Goal: Task Accomplishment & Management: Use online tool/utility

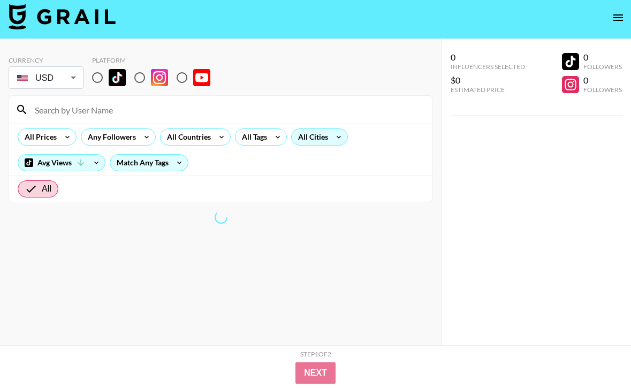
scroll to position [26, 0]
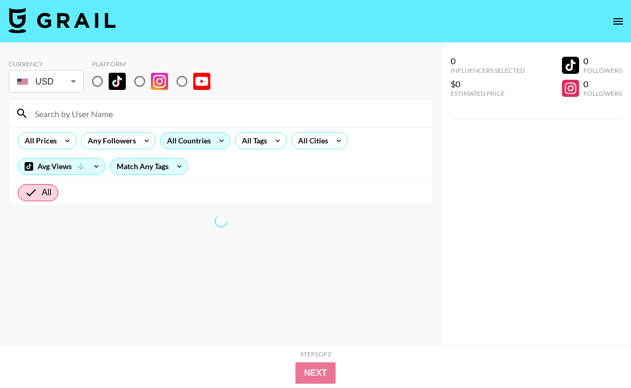
click at [191, 140] on div "All Countries" at bounding box center [186, 141] width 52 height 16
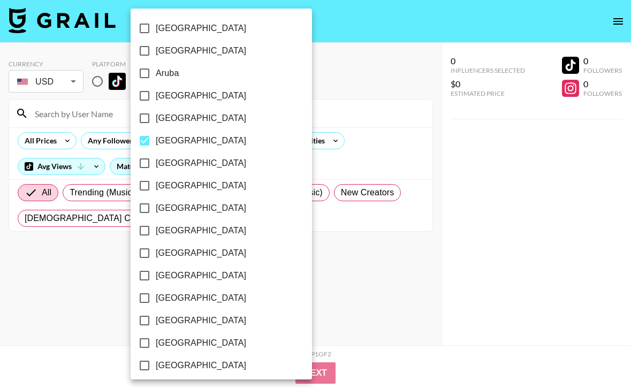
scroll to position [1, 0]
click at [141, 143] on input "Barbados" at bounding box center [144, 139] width 22 height 22
checkbox input "false"
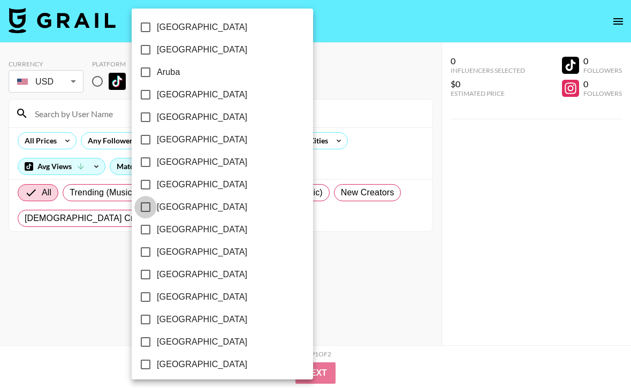
click at [145, 206] on input "[GEOGRAPHIC_DATA]" at bounding box center [145, 207] width 22 height 22
checkbox input "true"
click at [314, 268] on div at bounding box center [315, 194] width 631 height 388
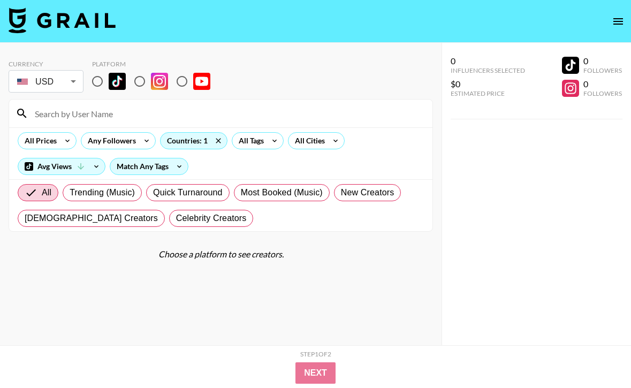
click at [101, 79] on input "radio" at bounding box center [97, 81] width 22 height 22
radio input "true"
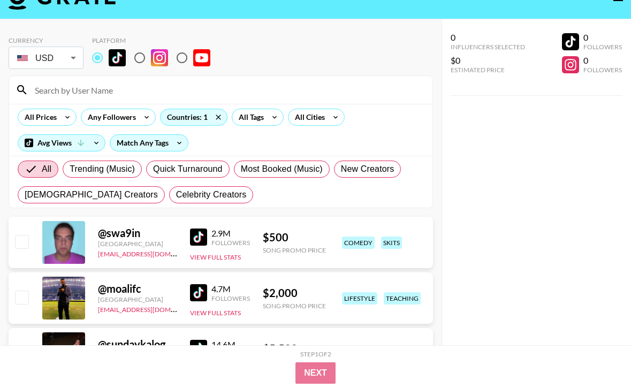
scroll to position [0, 0]
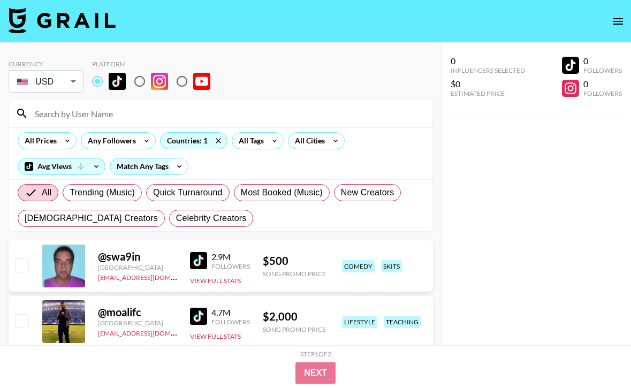
click at [173, 169] on icon at bounding box center [179, 166] width 17 height 16
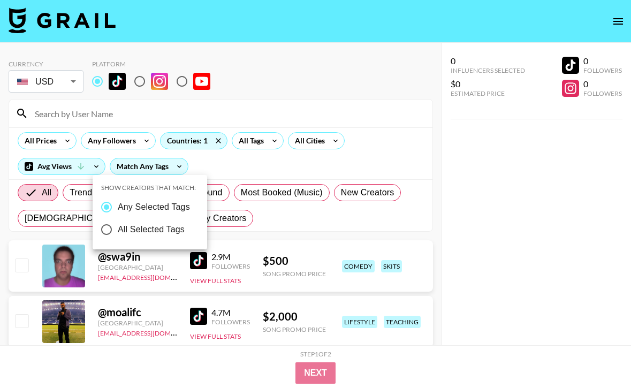
click at [177, 169] on div at bounding box center [315, 194] width 631 height 388
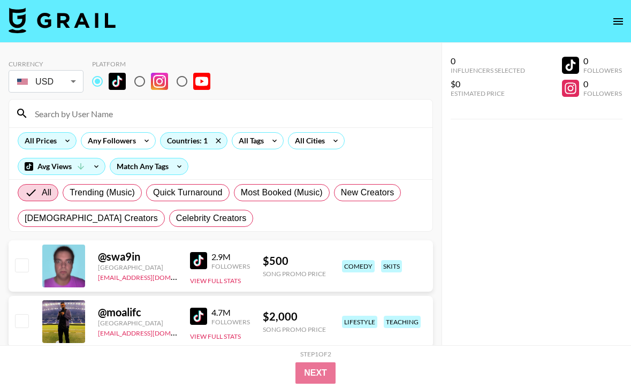
click at [42, 148] on div "All Prices" at bounding box center [38, 141] width 41 height 16
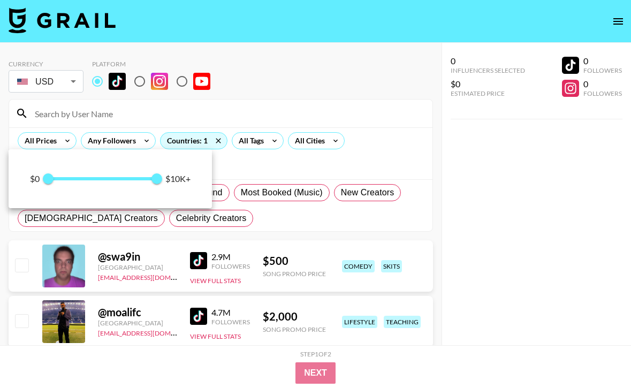
click at [45, 145] on div at bounding box center [315, 194] width 631 height 388
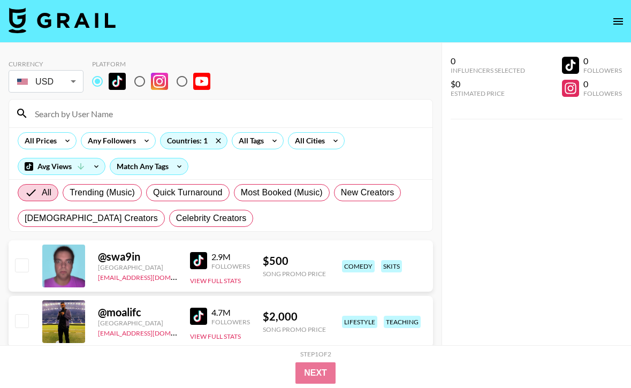
click at [617, 19] on icon "open drawer" at bounding box center [617, 21] width 13 height 13
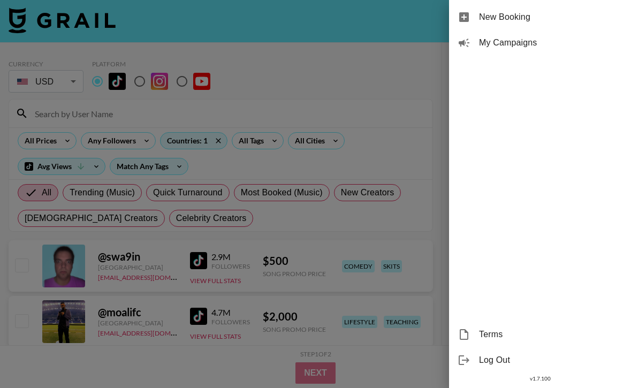
click at [355, 35] on div at bounding box center [315, 194] width 631 height 388
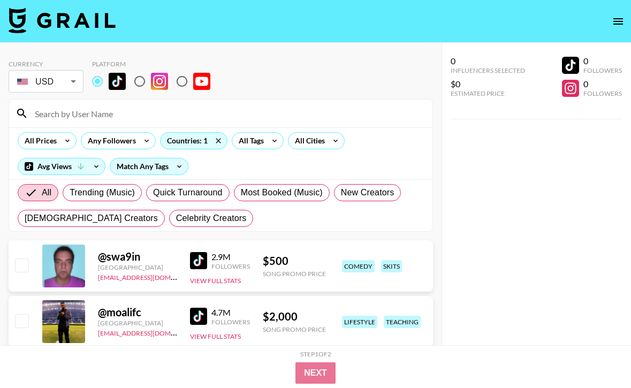
click at [620, 19] on icon "open drawer" at bounding box center [617, 21] width 13 height 13
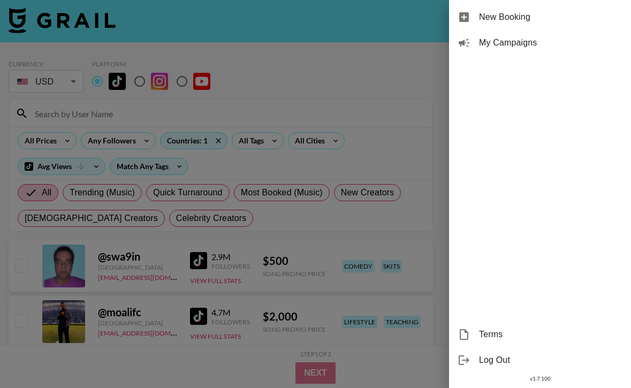
click at [486, 14] on span "New Booking" at bounding box center [550, 17] width 143 height 13
click at [476, 13] on div "New Booking" at bounding box center [540, 17] width 182 height 26
click at [490, 20] on span "New Booking" at bounding box center [550, 17] width 143 height 13
click at [275, 36] on div at bounding box center [315, 194] width 631 height 388
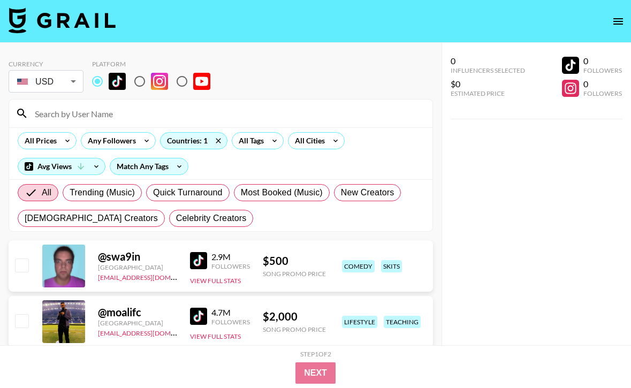
click at [620, 13] on button "open drawer" at bounding box center [617, 21] width 21 height 21
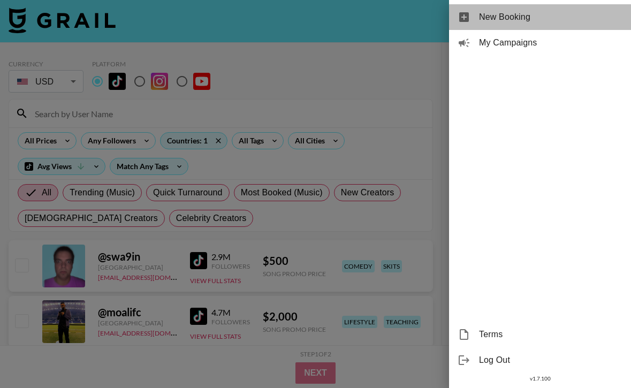
click at [478, 14] on div "New Booking" at bounding box center [540, 17] width 182 height 26
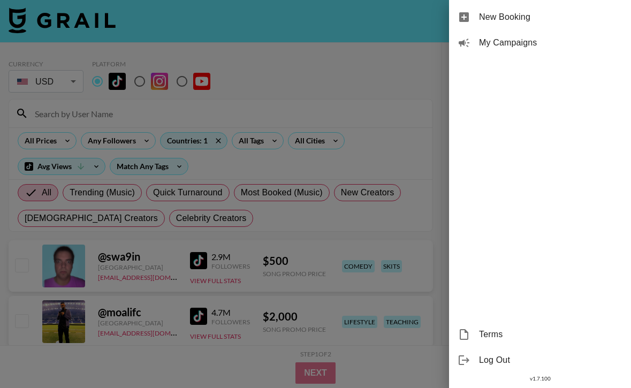
click at [462, 13] on icon at bounding box center [464, 17] width 10 height 10
click at [326, 145] on div at bounding box center [315, 194] width 631 height 388
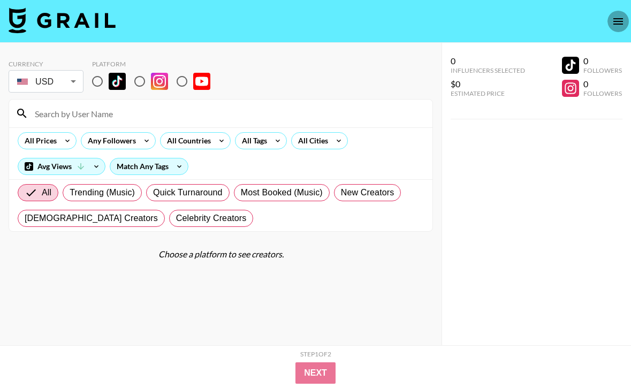
click at [622, 20] on icon "open drawer" at bounding box center [617, 21] width 13 height 13
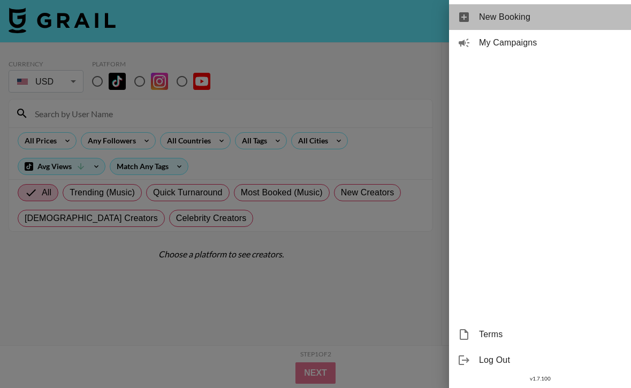
click at [486, 17] on span "New Booking" at bounding box center [550, 17] width 143 height 13
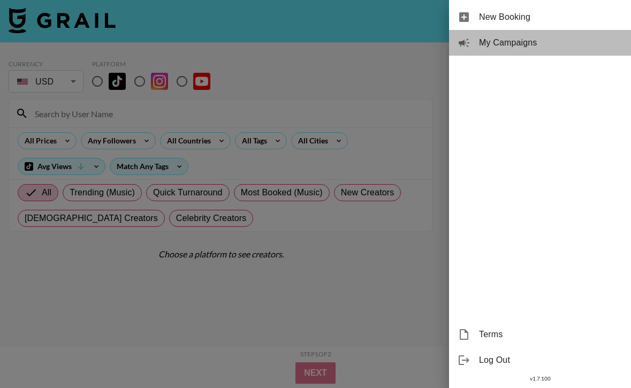
click at [488, 47] on span "My Campaigns" at bounding box center [550, 42] width 143 height 13
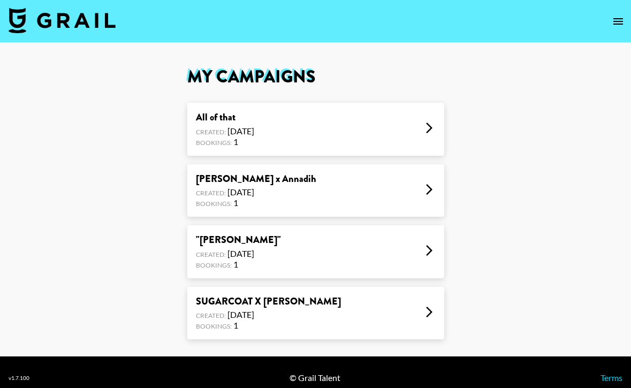
click at [429, 193] on icon at bounding box center [429, 189] width 13 height 13
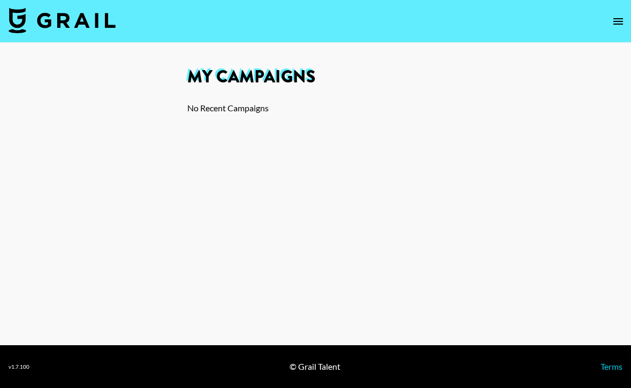
click at [240, 108] on div "No Recent Campaigns" at bounding box center [315, 108] width 257 height 11
click at [617, 20] on icon "open drawer" at bounding box center [617, 21] width 13 height 13
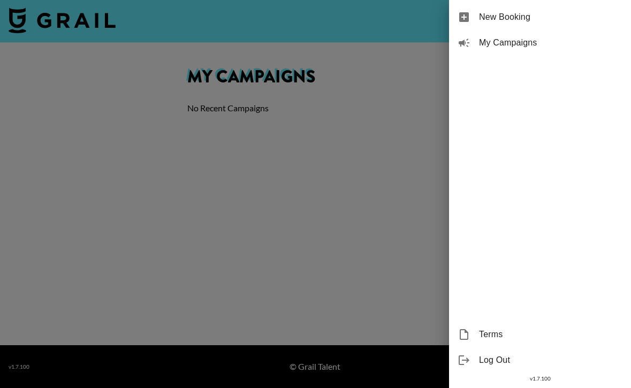
click at [486, 45] on span "My Campaigns" at bounding box center [550, 42] width 143 height 13
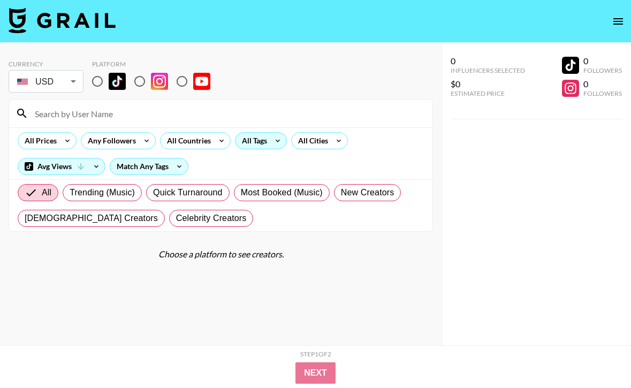
click at [274, 139] on icon at bounding box center [277, 141] width 17 height 16
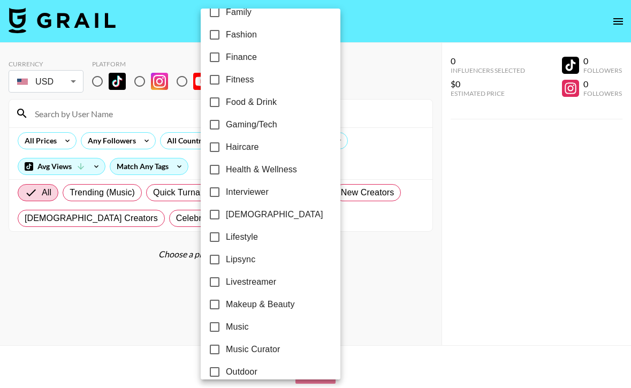
scroll to position [436, 0]
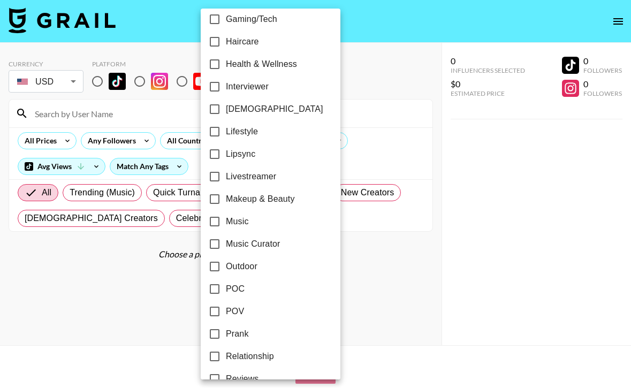
click at [219, 95] on input "Interviewer" at bounding box center [214, 86] width 22 height 22
checkbox input "true"
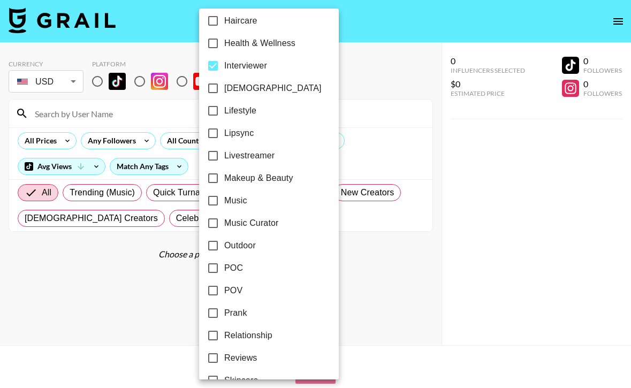
scroll to position [459, 0]
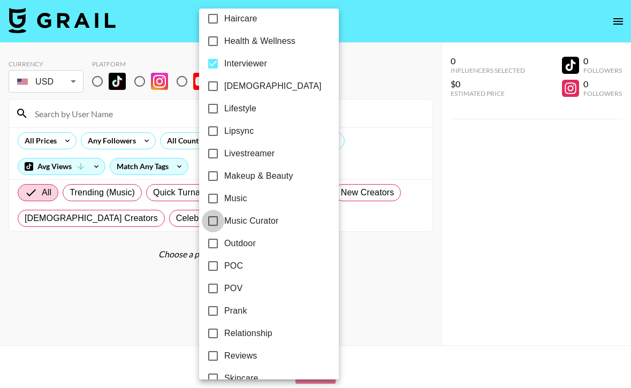
click at [211, 221] on input "Music Curator" at bounding box center [213, 221] width 22 height 22
checkbox input "true"
click at [217, 197] on input "Music" at bounding box center [213, 198] width 22 height 22
checkbox input "true"
click at [157, 273] on div at bounding box center [315, 194] width 631 height 388
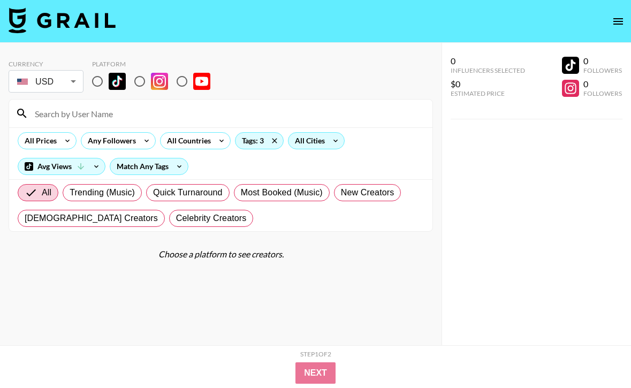
click at [323, 140] on div "All Cities" at bounding box center [307, 141] width 39 height 16
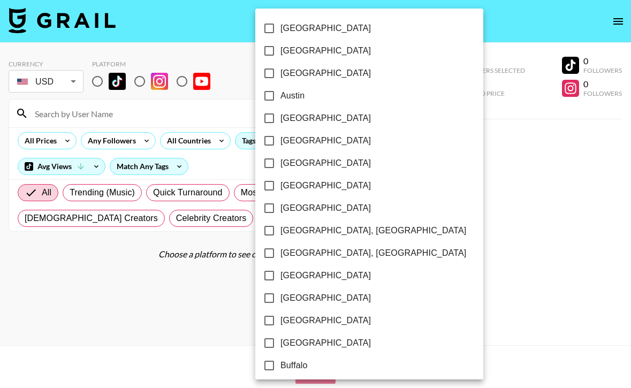
click at [186, 140] on div at bounding box center [315, 194] width 631 height 388
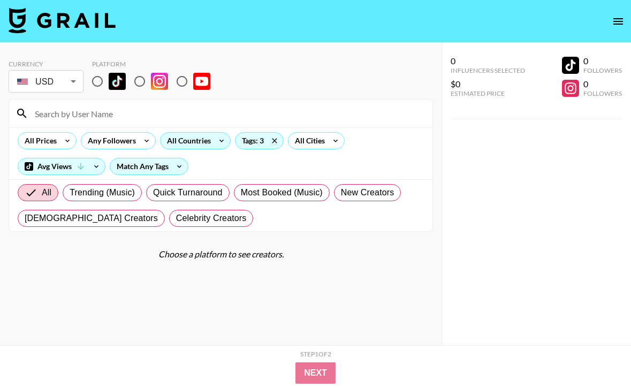
click at [206, 135] on div "All Countries" at bounding box center [186, 141] width 52 height 16
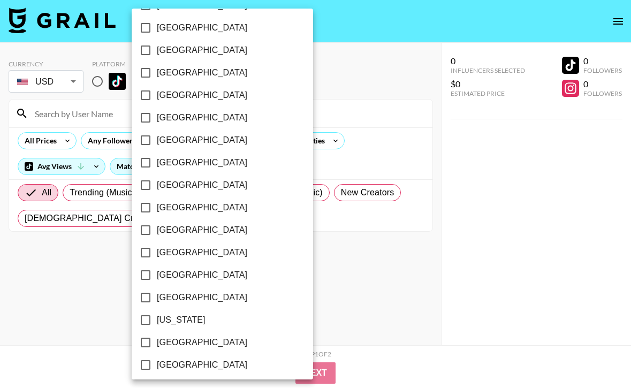
scroll to position [89, 0]
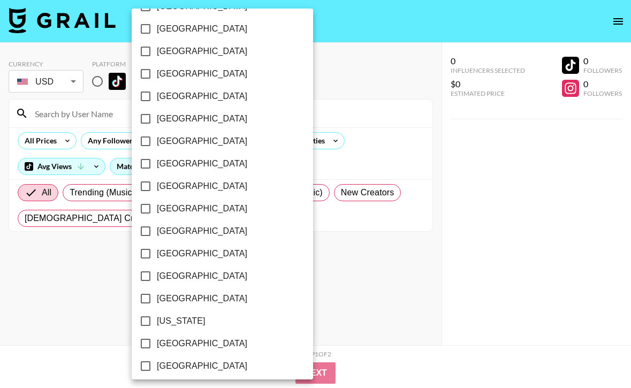
click at [151, 119] on input "[GEOGRAPHIC_DATA]" at bounding box center [145, 119] width 22 height 22
checkbox input "true"
click at [298, 340] on div at bounding box center [315, 194] width 631 height 388
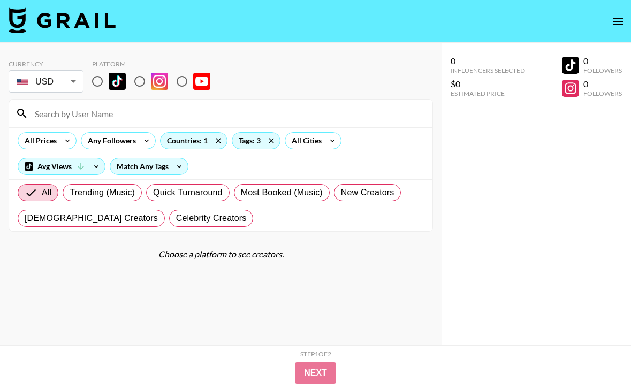
drag, startPoint x: 98, startPoint y: 77, endPoint x: 132, endPoint y: 117, distance: 52.3
click at [98, 77] on input "radio" at bounding box center [97, 81] width 22 height 22
radio input "true"
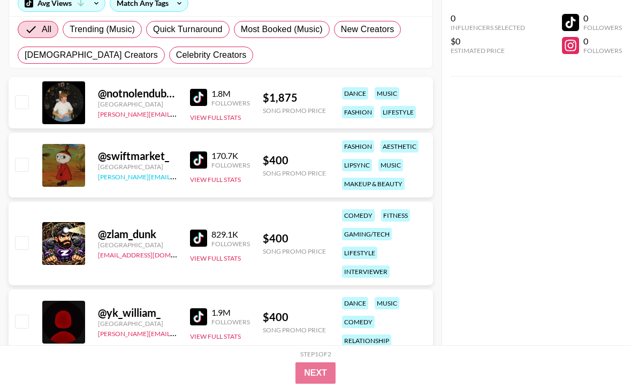
scroll to position [124, 0]
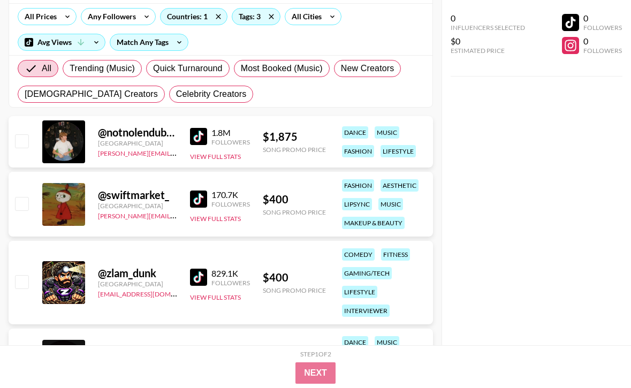
click at [142, 139] on div "@ notnolendubuc" at bounding box center [137, 132] width 79 height 13
click at [123, 134] on div "@ notnolendubuc" at bounding box center [137, 132] width 79 height 13
click at [161, 134] on div "@ notnolendubuc" at bounding box center [137, 132] width 79 height 13
click at [125, 129] on div "@ notnolendubuc" at bounding box center [137, 132] width 79 height 13
click at [196, 139] on img at bounding box center [198, 136] width 17 height 17
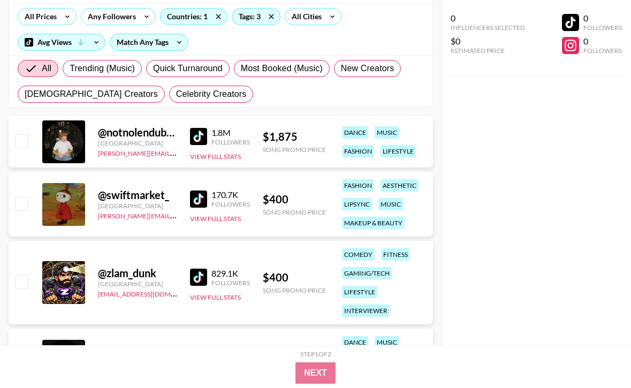
click at [219, 196] on div "170.7K" at bounding box center [230, 194] width 39 height 11
click at [195, 201] on img at bounding box center [198, 198] width 17 height 17
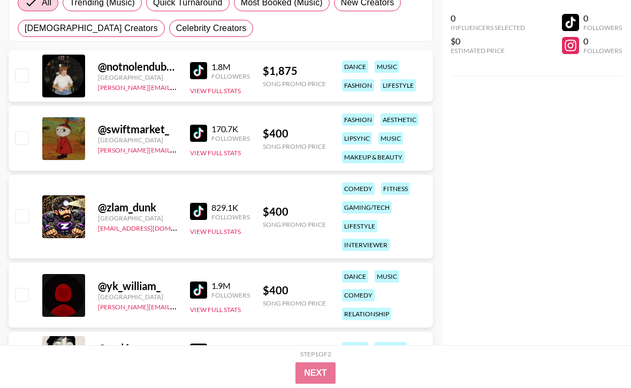
scroll to position [186, 0]
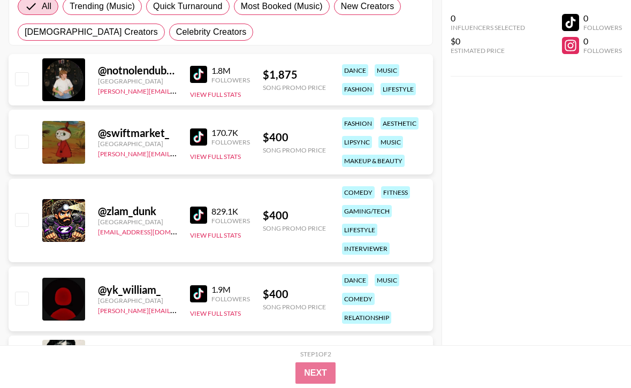
click at [219, 213] on div "829.1K" at bounding box center [230, 211] width 39 height 11
click at [204, 213] on img at bounding box center [198, 214] width 17 height 17
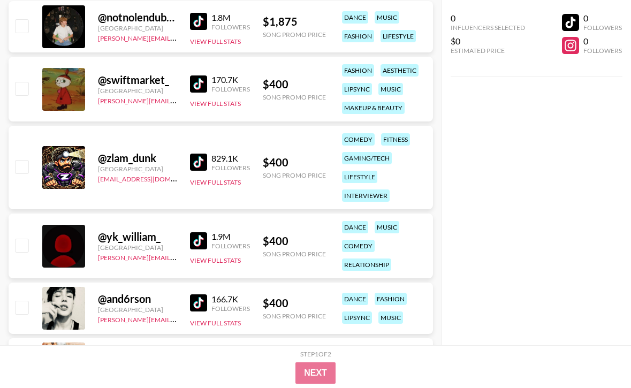
scroll to position [348, 0]
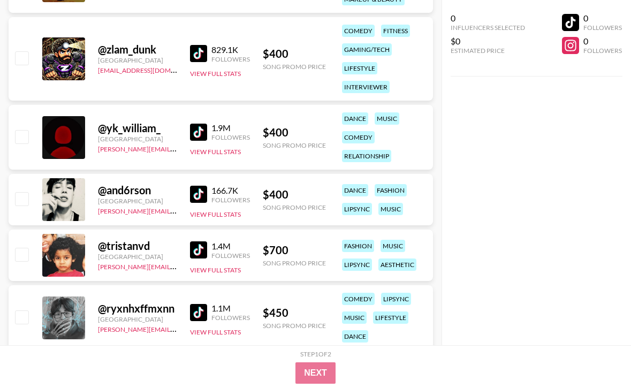
click at [216, 129] on div "1.9M" at bounding box center [230, 127] width 39 height 11
click at [204, 130] on img at bounding box center [198, 132] width 17 height 17
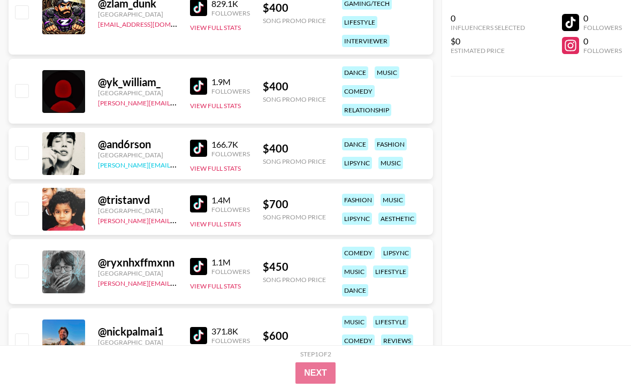
scroll to position [398, 0]
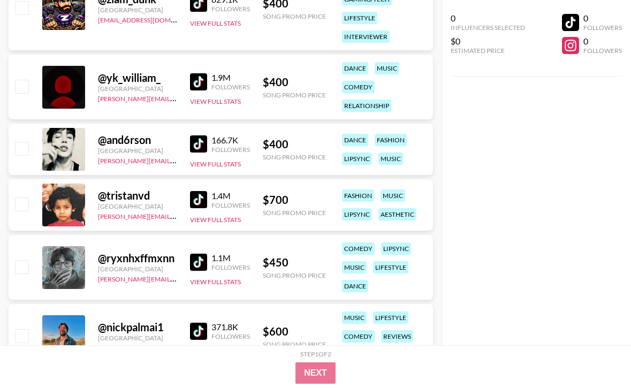
click at [198, 145] on img at bounding box center [198, 143] width 17 height 17
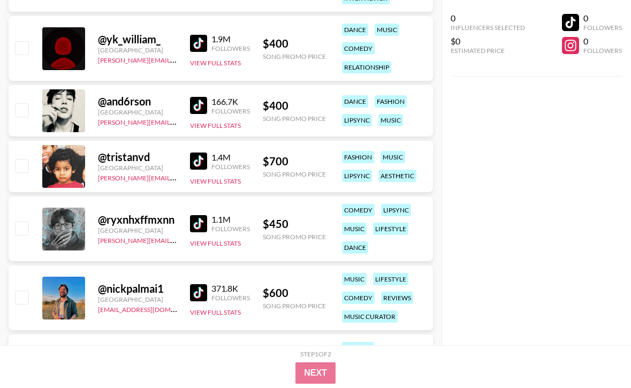
scroll to position [442, 0]
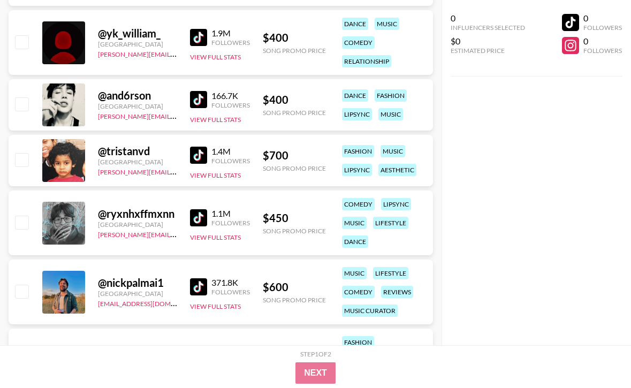
click at [205, 153] on img at bounding box center [198, 155] width 17 height 17
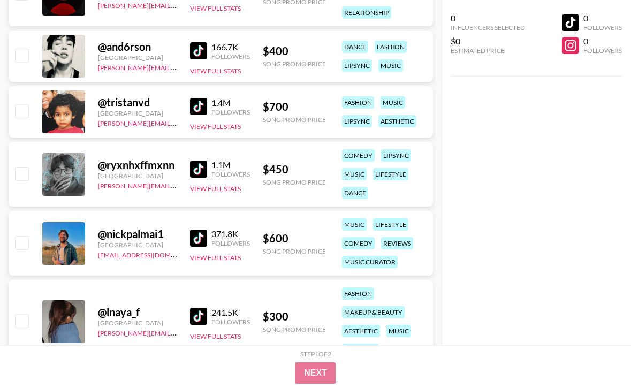
scroll to position [500, 0]
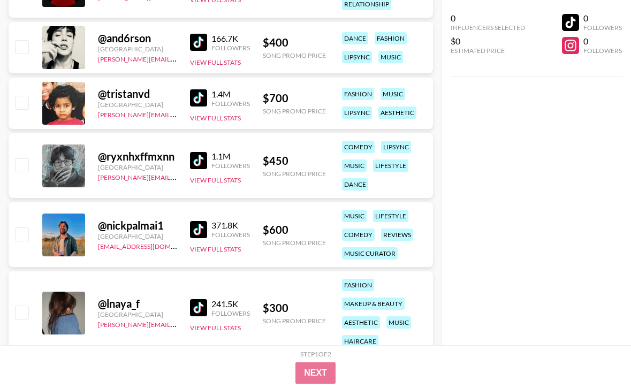
click at [203, 158] on img at bounding box center [198, 160] width 17 height 17
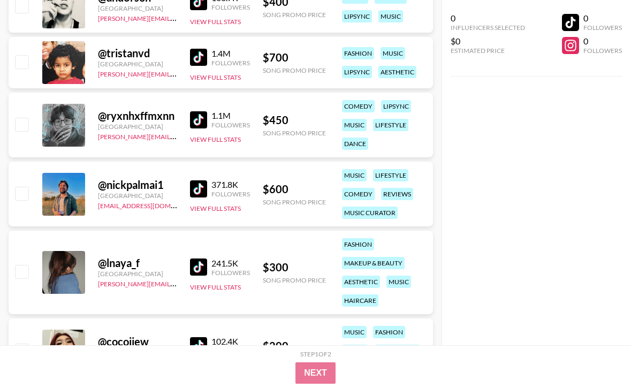
scroll to position [555, 0]
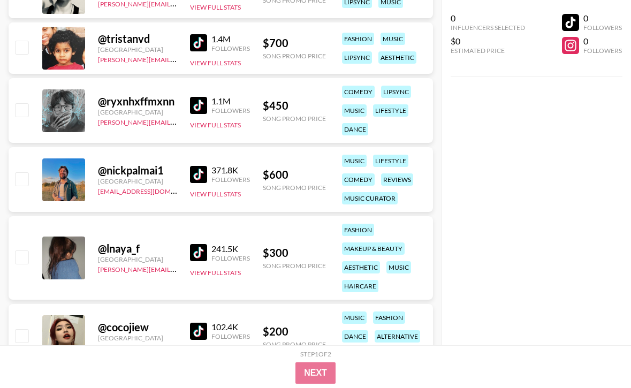
click at [219, 172] on div "371.8K" at bounding box center [230, 170] width 39 height 11
click at [270, 175] on div "$ 600" at bounding box center [294, 174] width 63 height 13
click at [211, 195] on button "View Full Stats" at bounding box center [215, 194] width 51 height 8
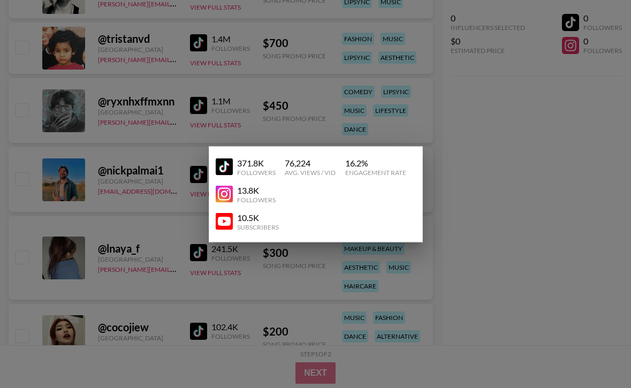
click at [154, 195] on div at bounding box center [315, 194] width 631 height 388
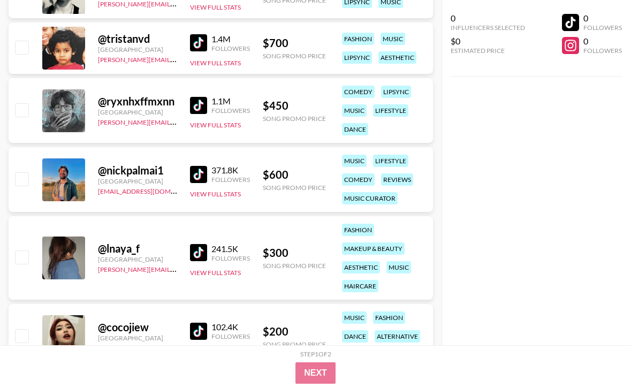
click at [209, 170] on link at bounding box center [200, 174] width 21 height 17
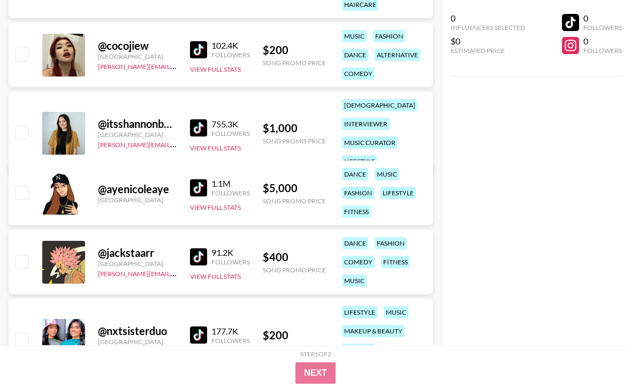
scroll to position [837, 0]
click at [221, 118] on div "755.3K" at bounding box center [230, 123] width 39 height 11
click at [226, 129] on div "Followers" at bounding box center [230, 133] width 39 height 8
click at [280, 125] on div "$ 1,000 Song Promo Price" at bounding box center [294, 133] width 63 height 24
click at [215, 118] on div "755.3K" at bounding box center [230, 123] width 39 height 11
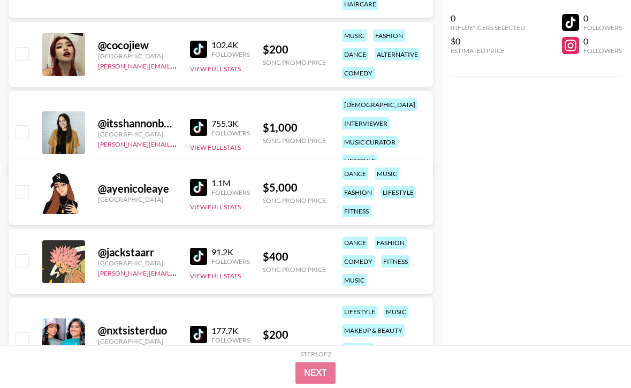
click at [201, 119] on img at bounding box center [198, 127] width 17 height 17
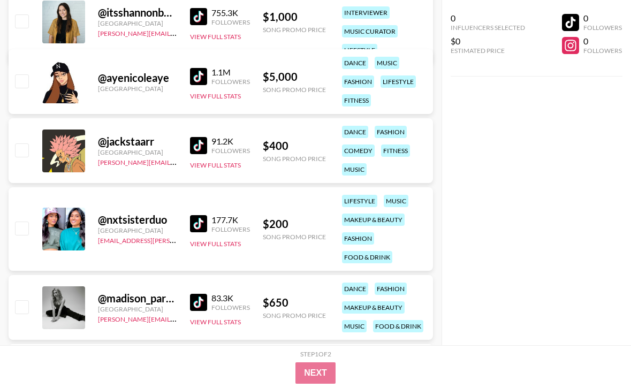
scroll to position [950, 0]
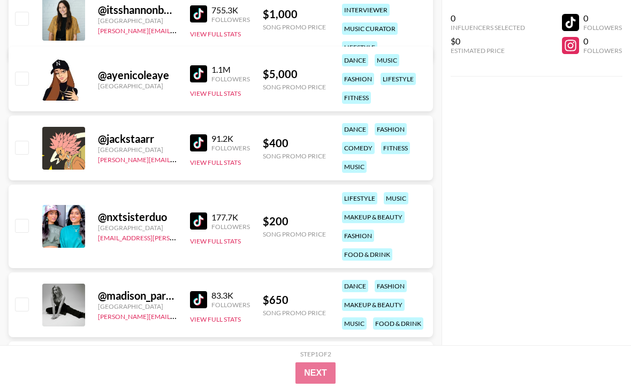
click at [197, 141] on img at bounding box center [198, 142] width 17 height 17
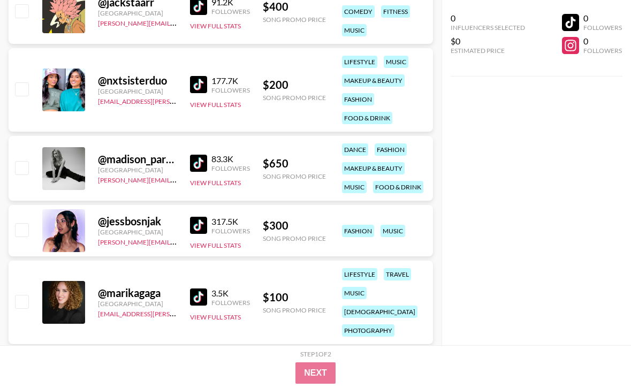
scroll to position [1097, 0]
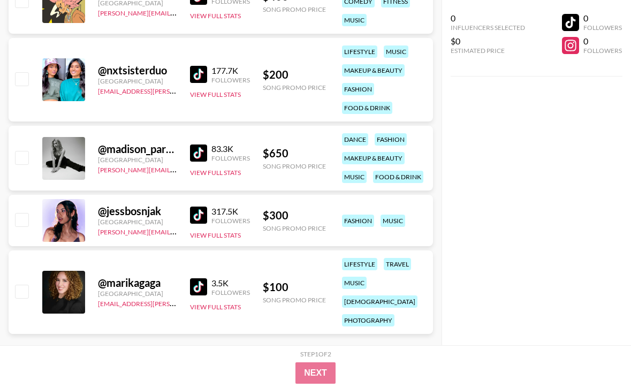
click at [200, 151] on img at bounding box center [198, 152] width 17 height 17
click at [201, 213] on img at bounding box center [198, 214] width 17 height 17
click at [197, 278] on img at bounding box center [198, 286] width 17 height 17
